Goal: Task Accomplishment & Management: Use online tool/utility

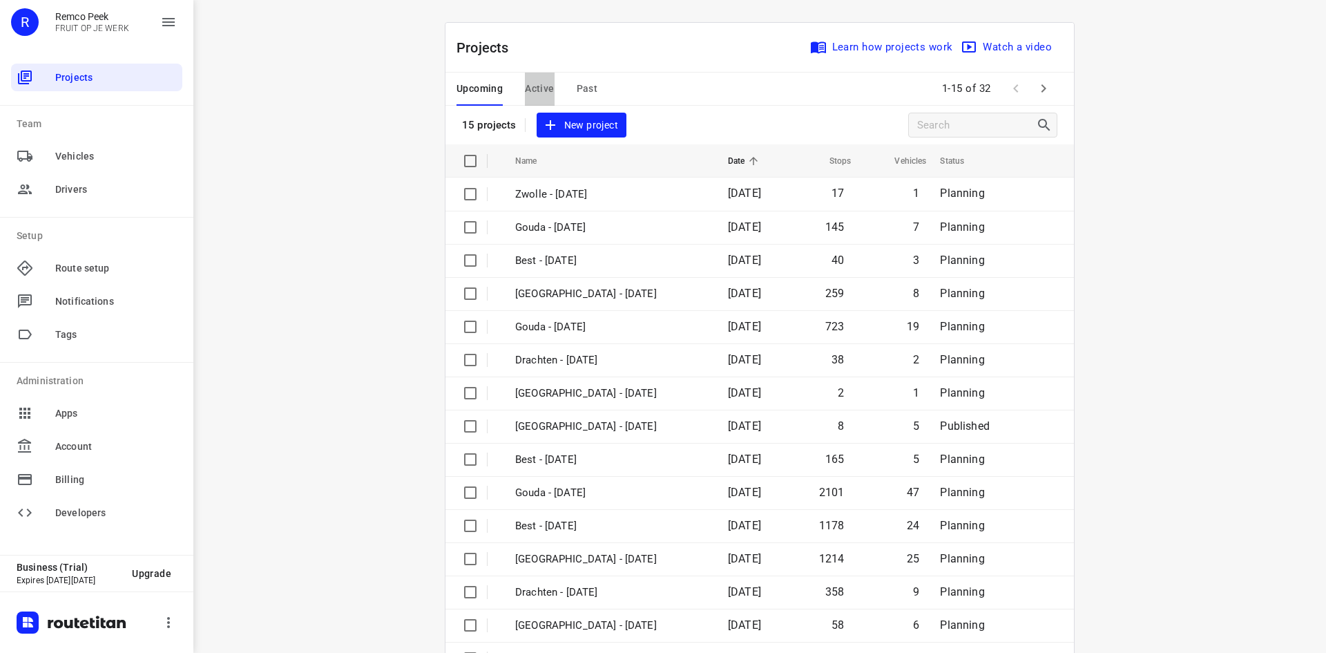
click at [541, 94] on span "Active" at bounding box center [539, 88] width 29 height 17
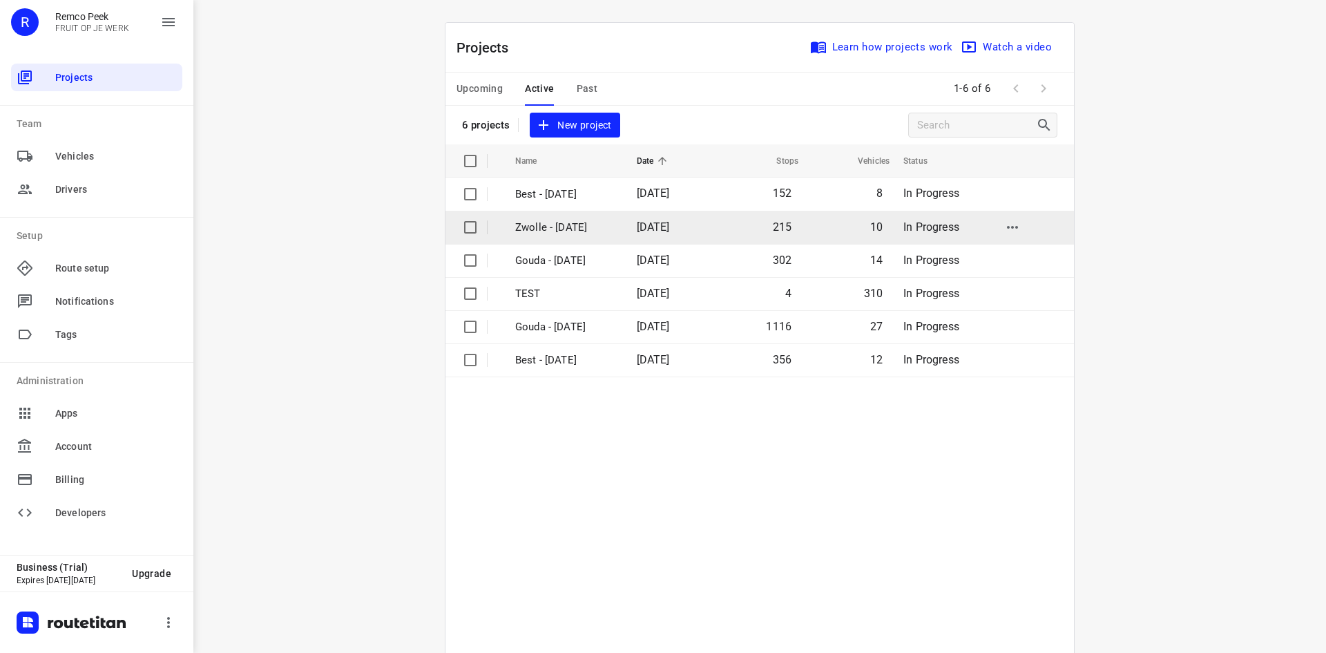
click at [574, 230] on p "Zwolle - [DATE]" at bounding box center [565, 228] width 101 height 16
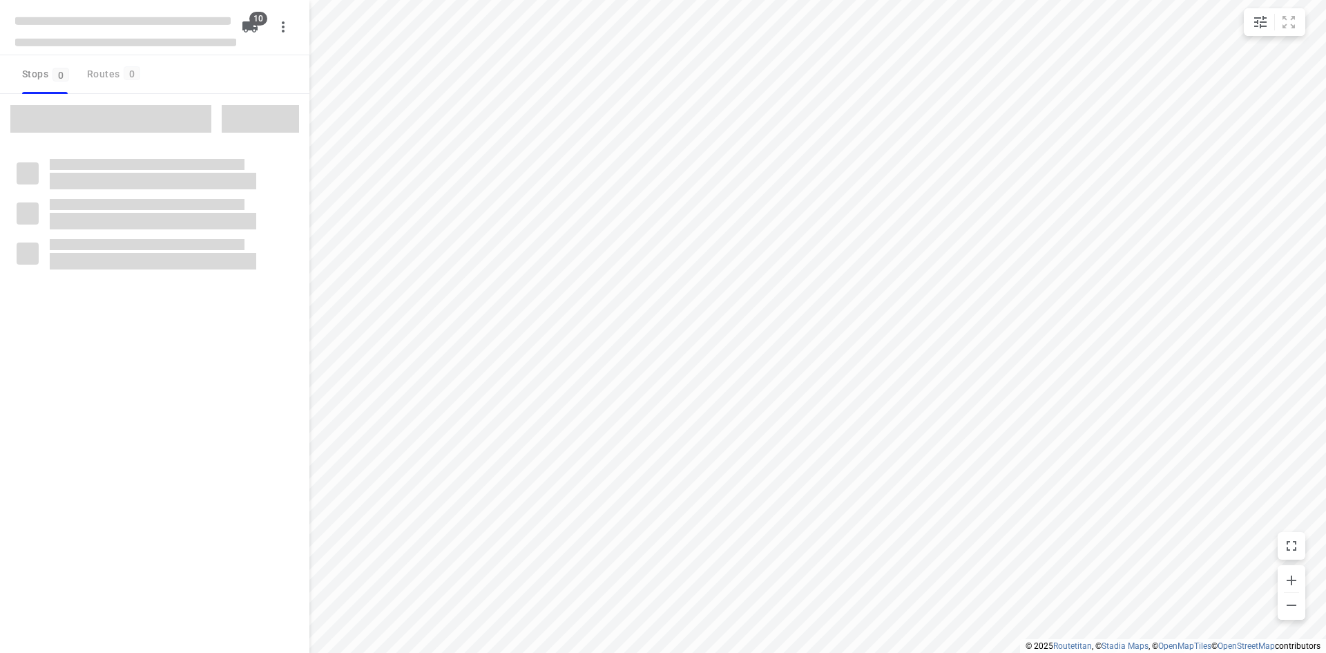
checkbox input "true"
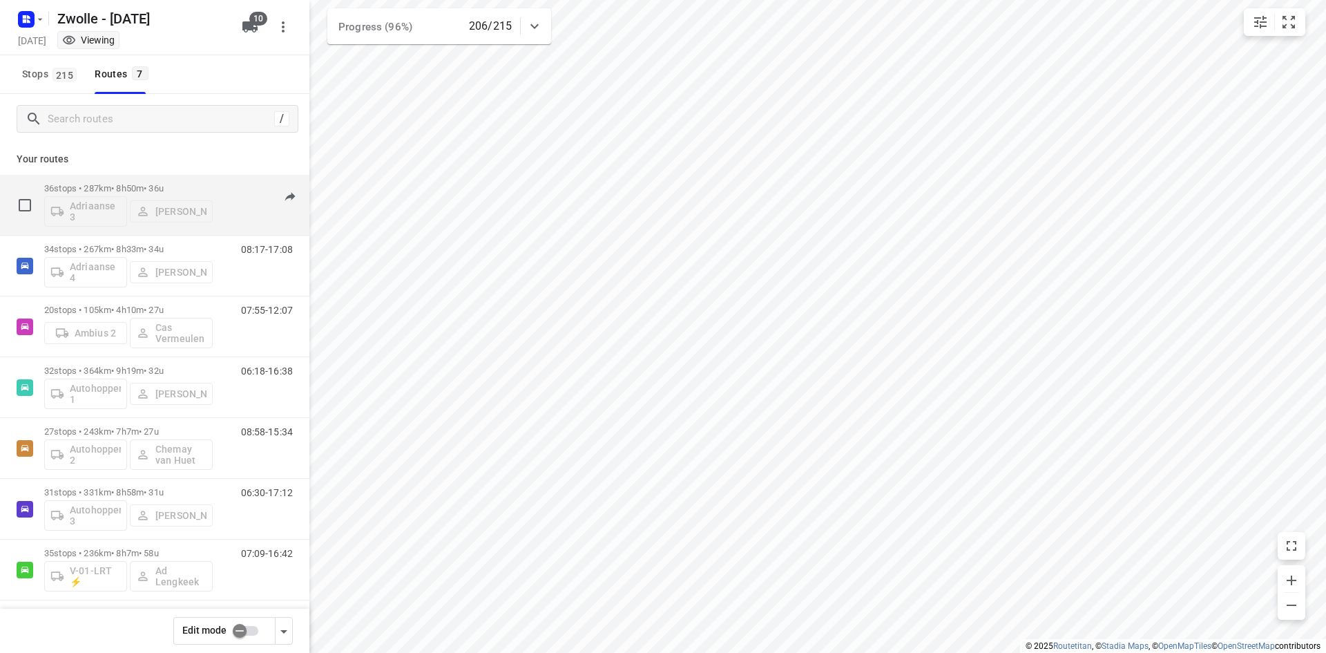
click at [196, 176] on div "36 stops • 287km • 8h50m • 36u Adriaanse 3 [PERSON_NAME]" at bounding box center [128, 204] width 169 height 57
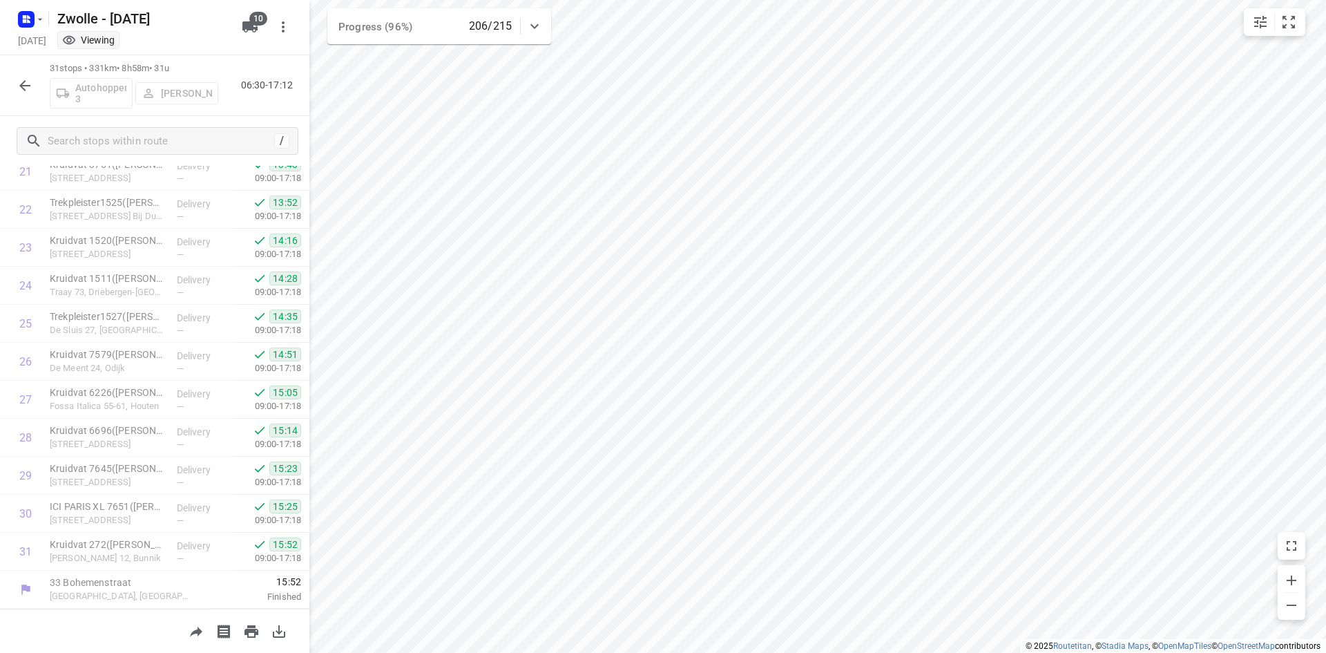
scroll to position [842, 0]
click at [38, 94] on div at bounding box center [25, 86] width 28 height 28
click at [29, 84] on icon "button" at bounding box center [25, 85] width 17 height 17
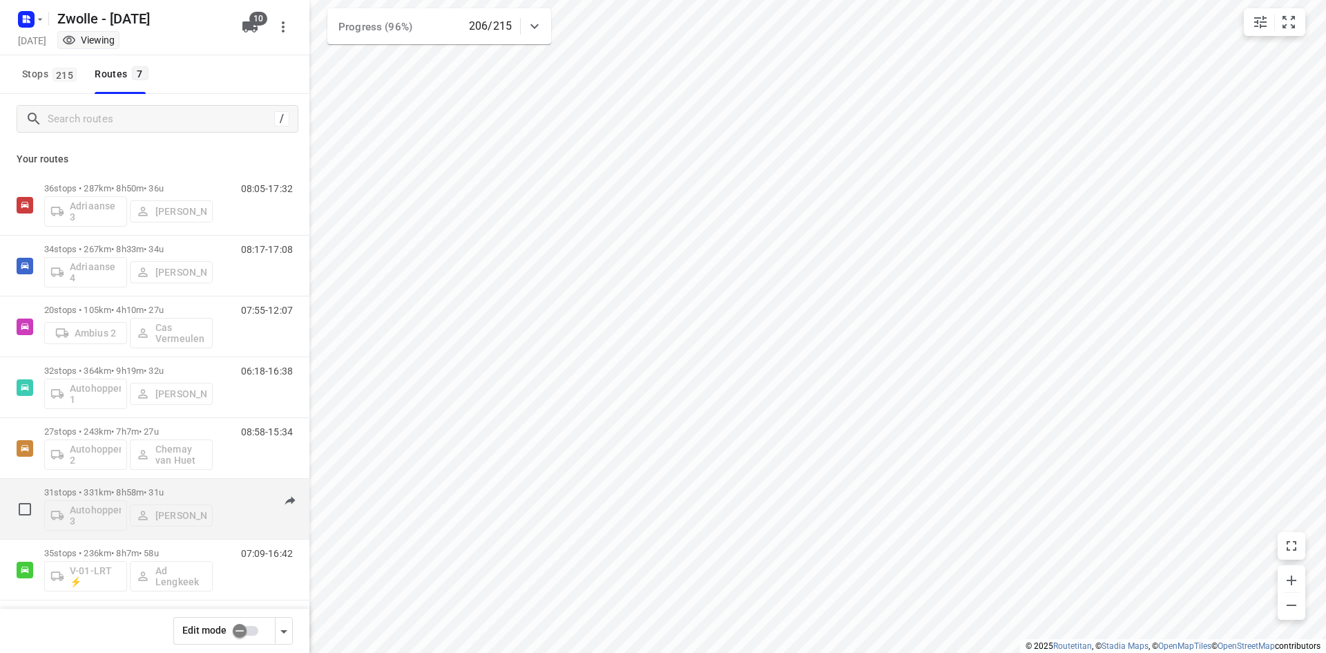
scroll to position [6, 0]
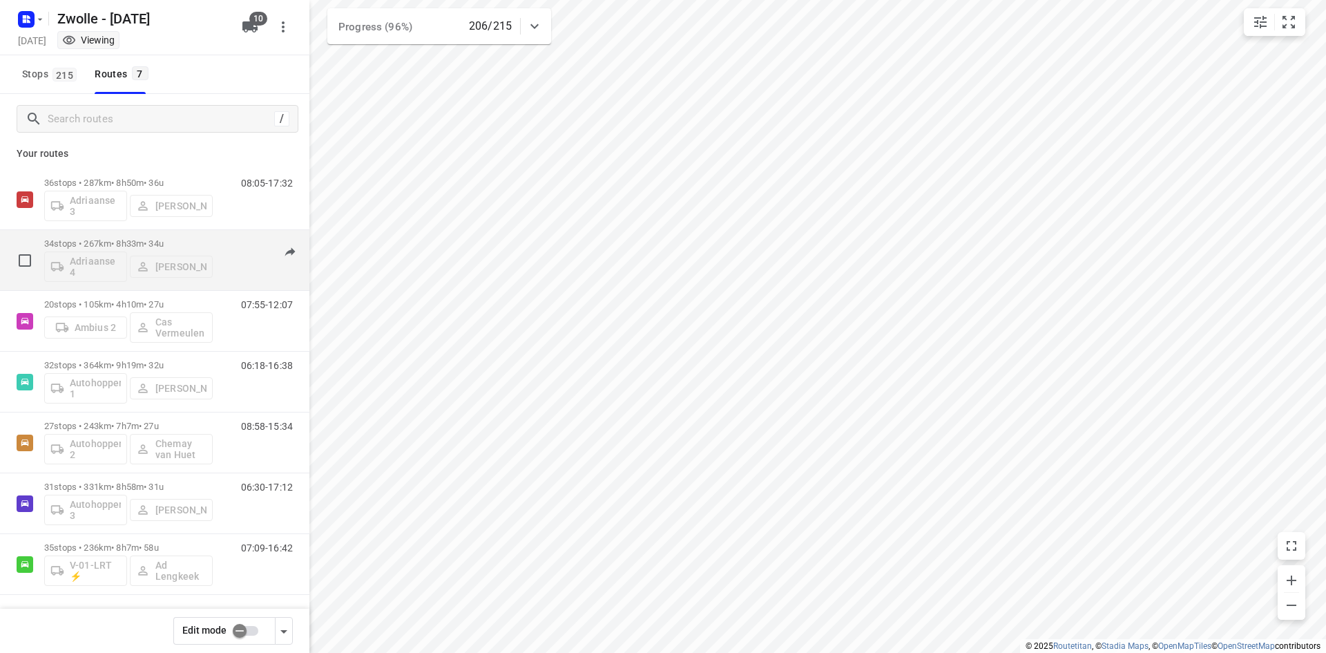
click at [195, 248] on p "34 stops • 267km • 8h33m • 34u" at bounding box center [128, 243] width 169 height 10
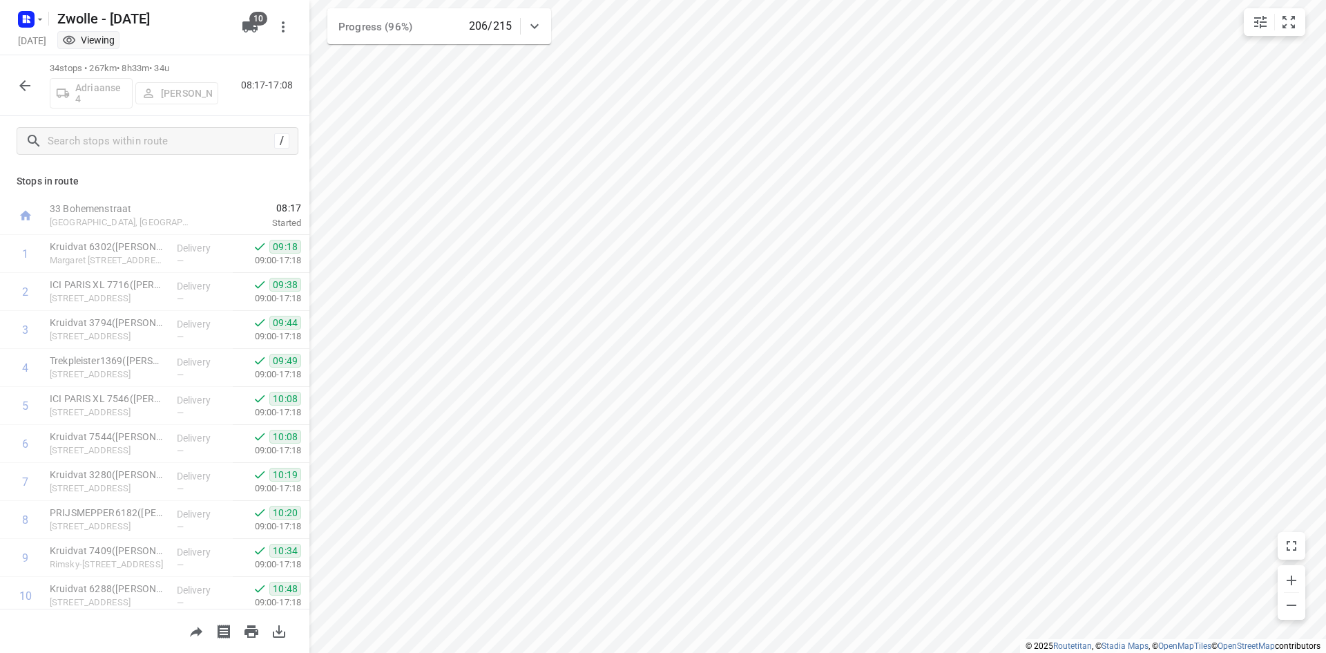
click at [31, 84] on icon "button" at bounding box center [25, 85] width 17 height 17
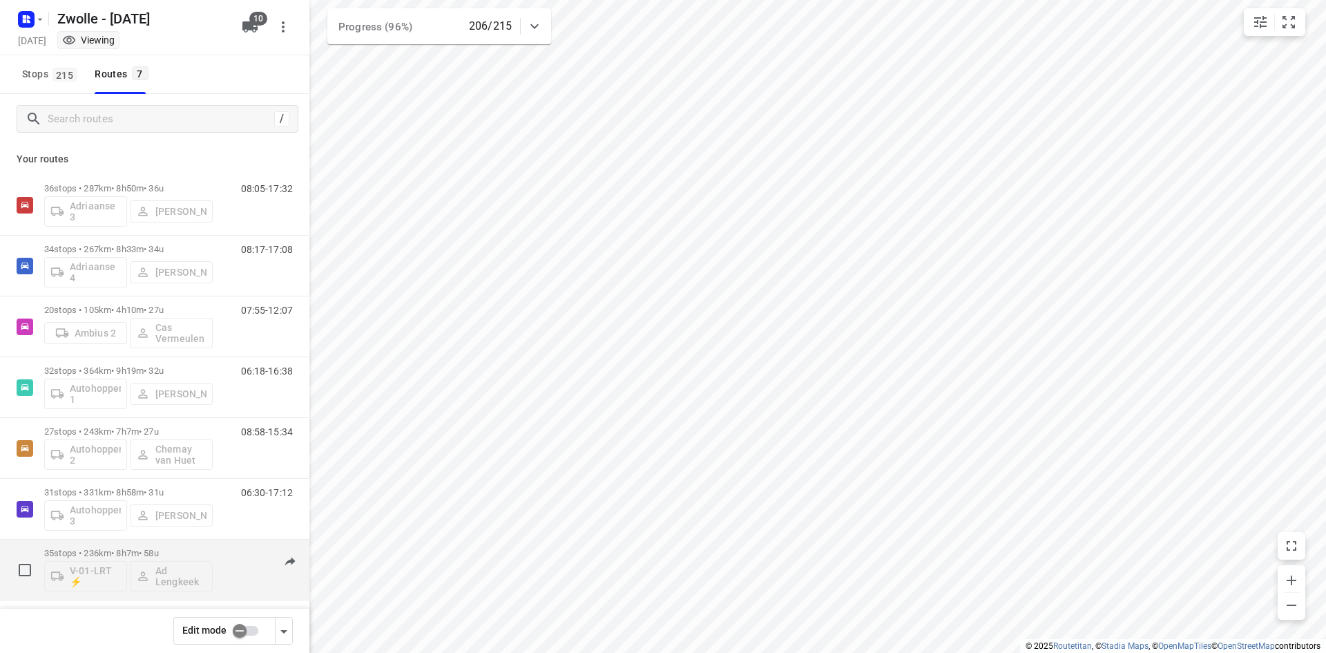
click at [224, 548] on div "07:09-16:42" at bounding box center [258, 573] width 69 height 50
click at [228, 560] on div "07:09-16:42" at bounding box center [258, 573] width 69 height 50
click at [157, 555] on p "35 stops • 236km • 8h7m • 58u" at bounding box center [128, 553] width 169 height 10
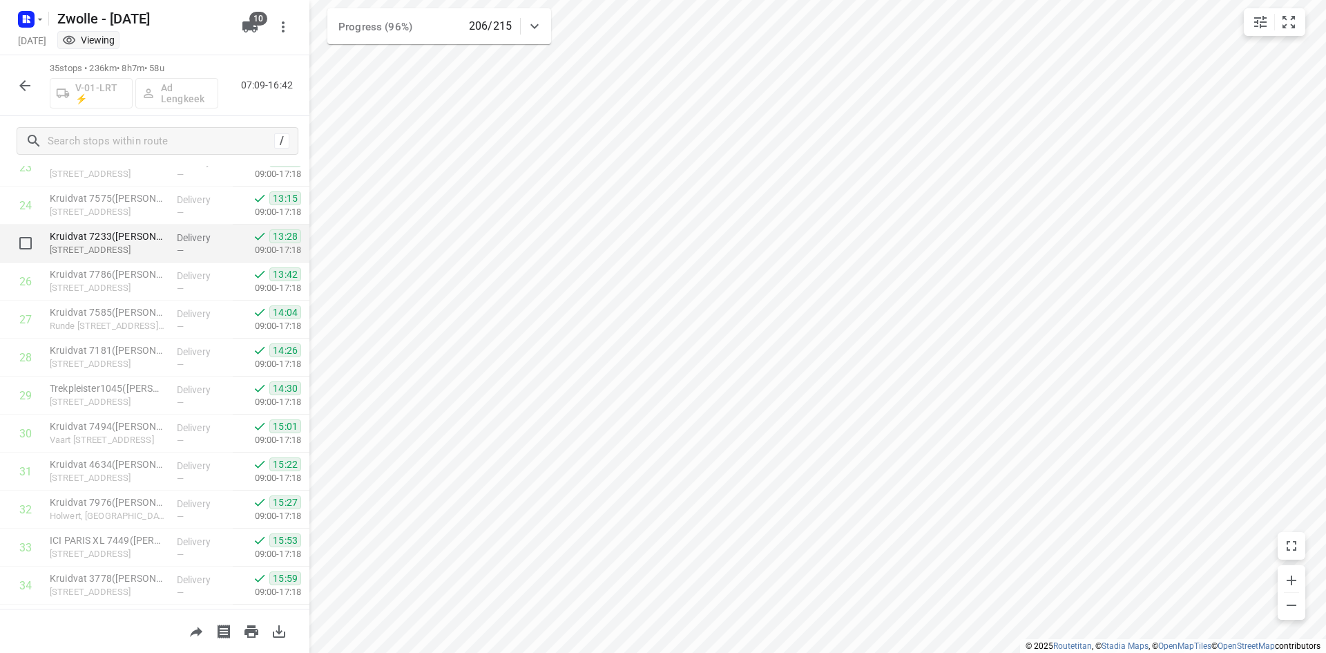
scroll to position [994, 0]
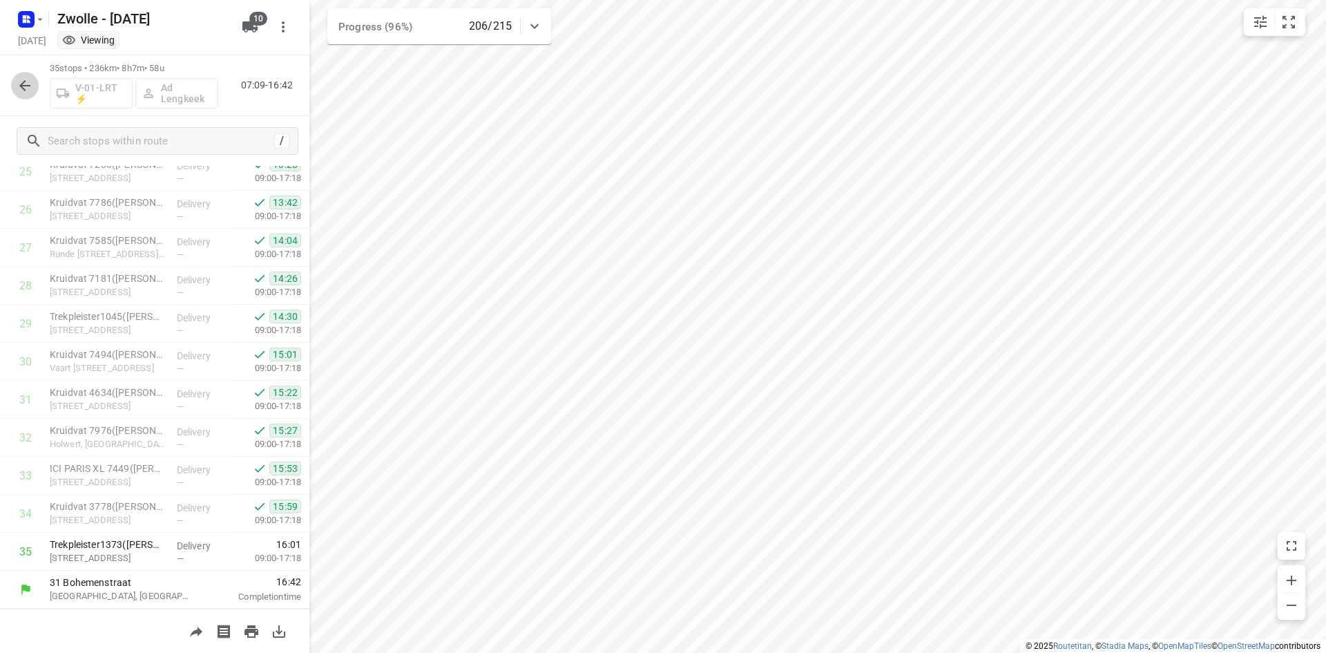
click at [32, 85] on icon "button" at bounding box center [25, 85] width 17 height 17
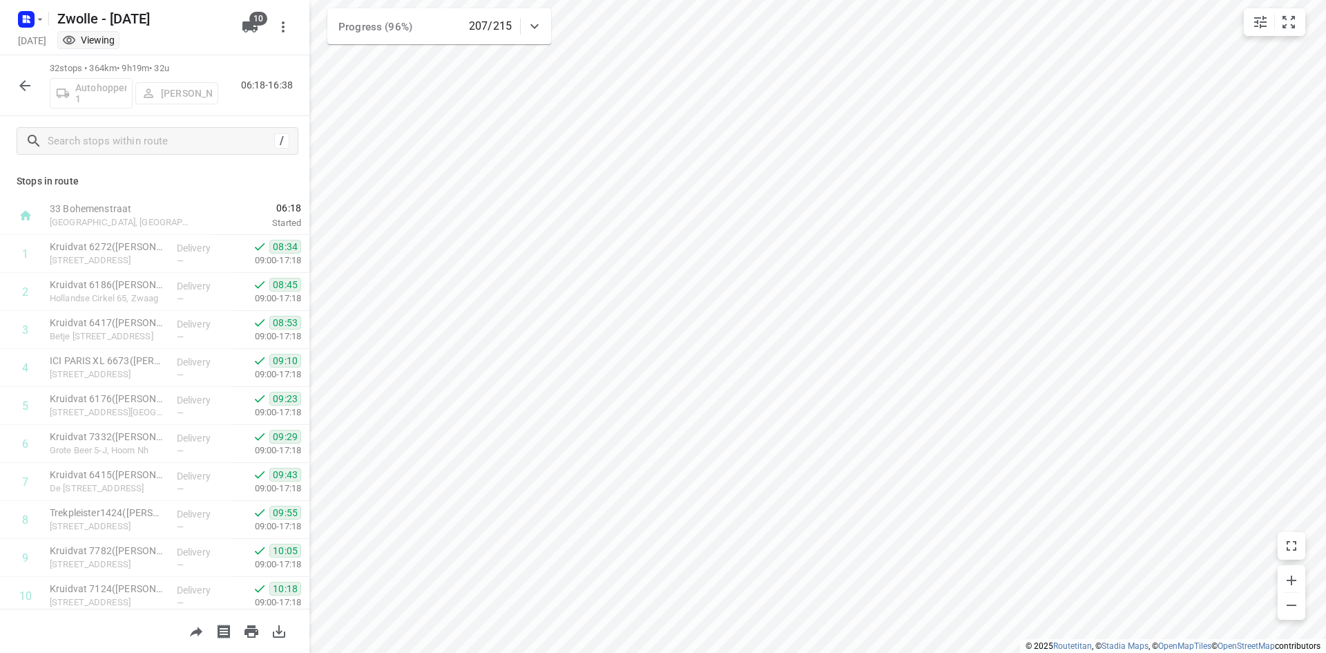
scroll to position [880, 0]
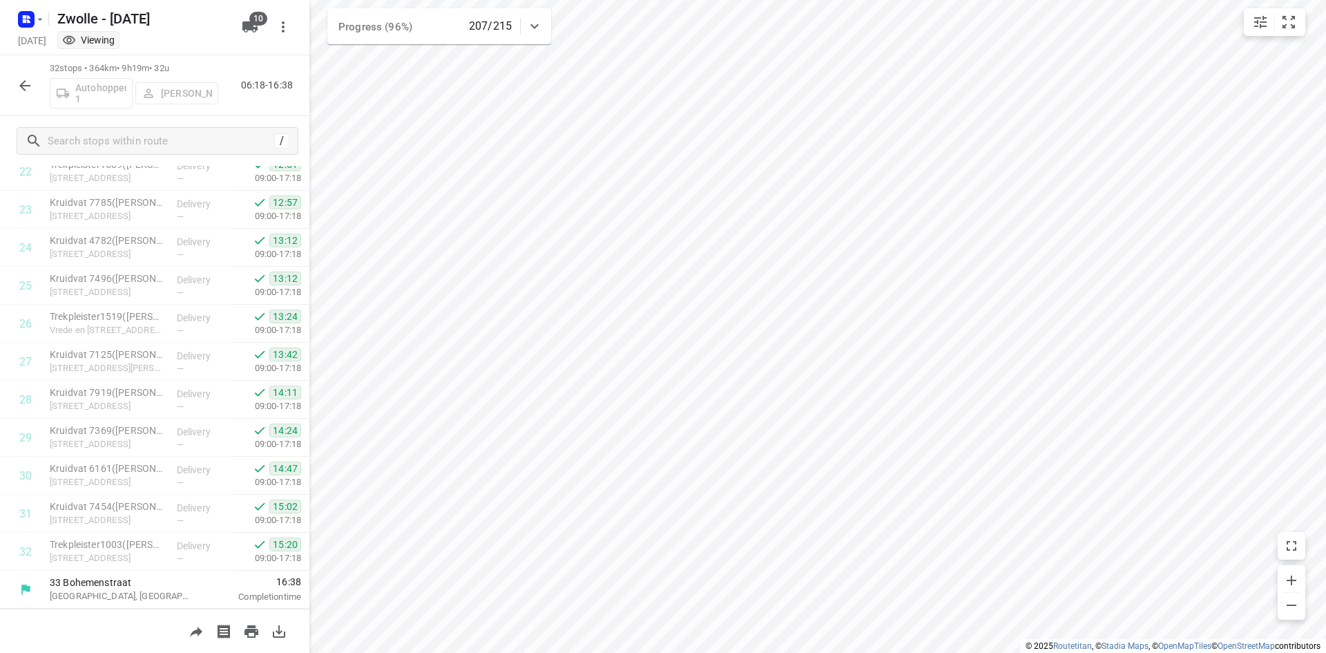
click at [32, 83] on icon "button" at bounding box center [25, 85] width 17 height 17
click at [18, 95] on button "button" at bounding box center [25, 86] width 28 height 28
